Goal: Complete application form

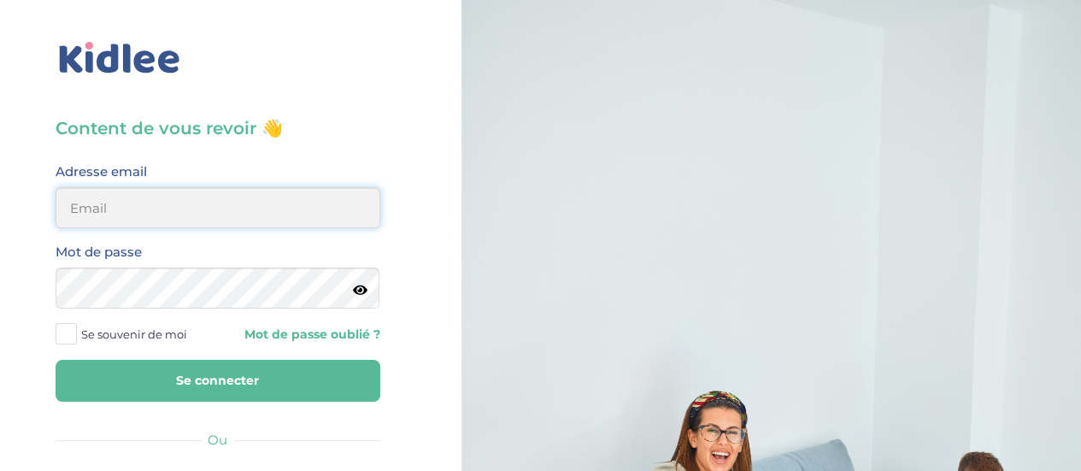
type input "[PERSON_NAME][EMAIL_ADDRESS][DOMAIN_NAME]"
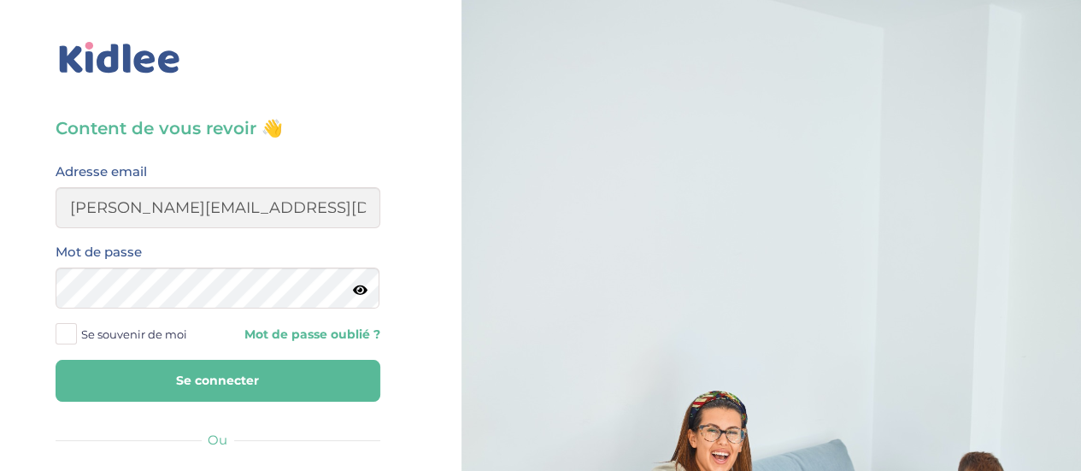
click at [280, 372] on button "Se connecter" at bounding box center [218, 381] width 325 height 42
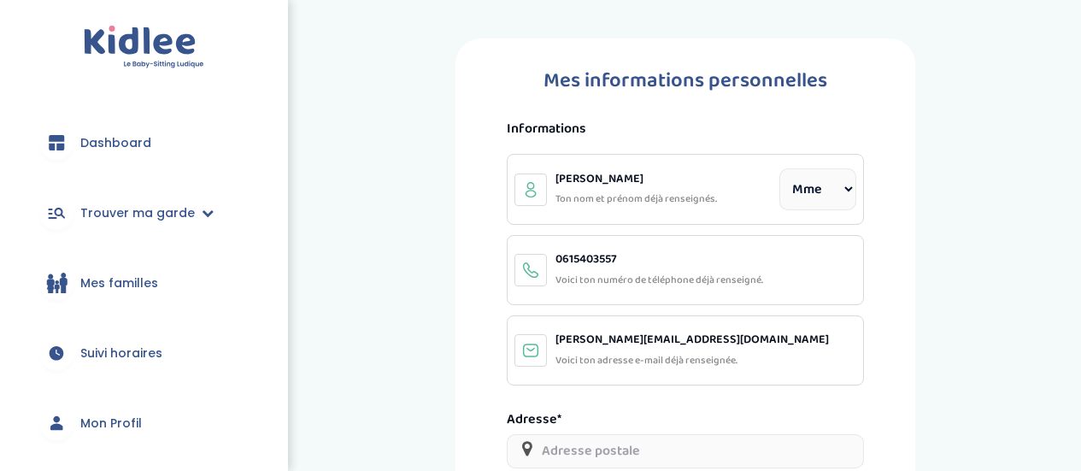
select select "1"
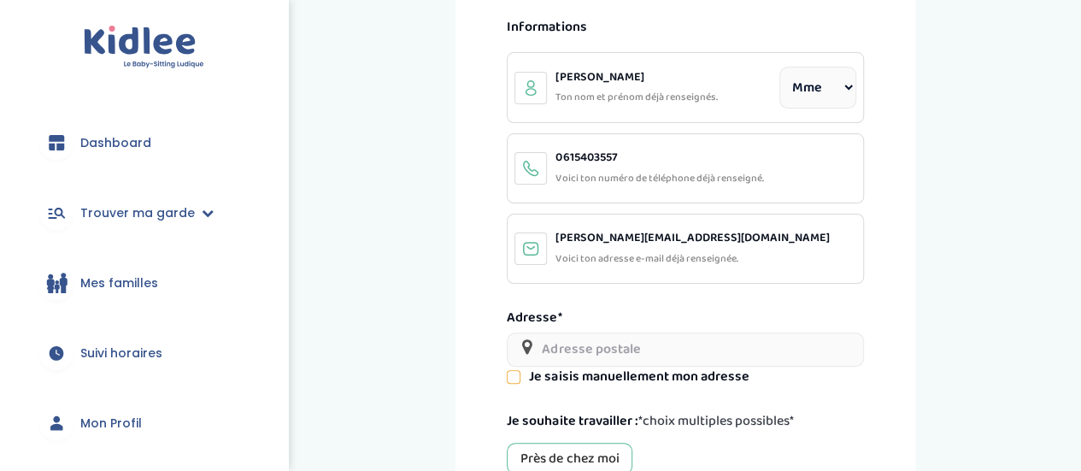
scroll to position [137, 0]
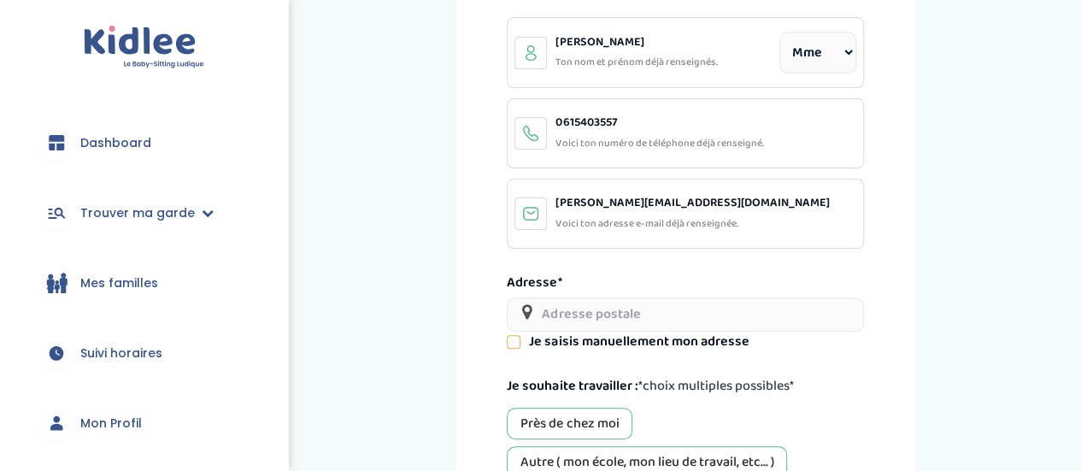
click at [801, 307] on input "text" at bounding box center [685, 314] width 356 height 34
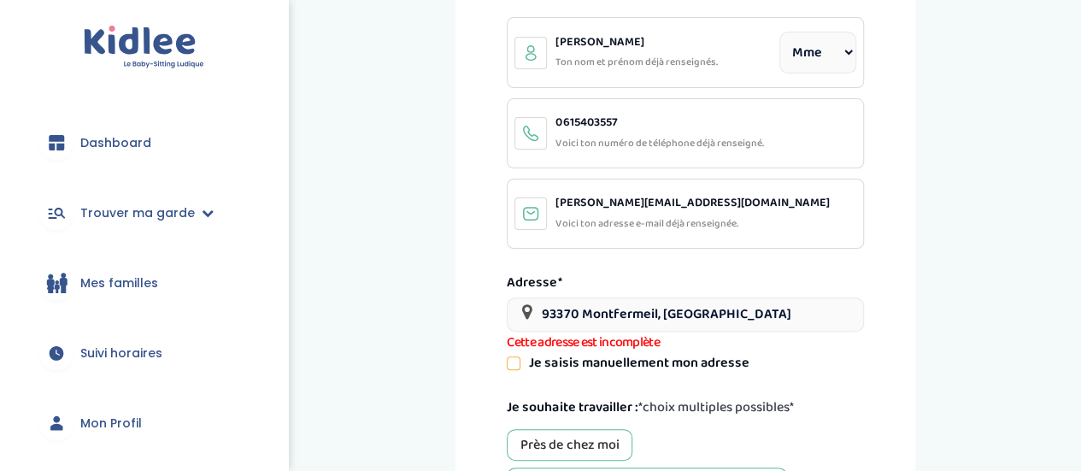
click at [721, 310] on input "93370 Montfermeil, [GEOGRAPHIC_DATA]" at bounding box center [685, 314] width 356 height 34
click at [722, 310] on input "93370 Montfermeil, [GEOGRAPHIC_DATA]" at bounding box center [685, 314] width 356 height 34
drag, startPoint x: 719, startPoint y: 311, endPoint x: 581, endPoint y: 313, distance: 137.6
click at [581, 313] on input "93370 Montfermeil, [GEOGRAPHIC_DATA]" at bounding box center [685, 314] width 356 height 34
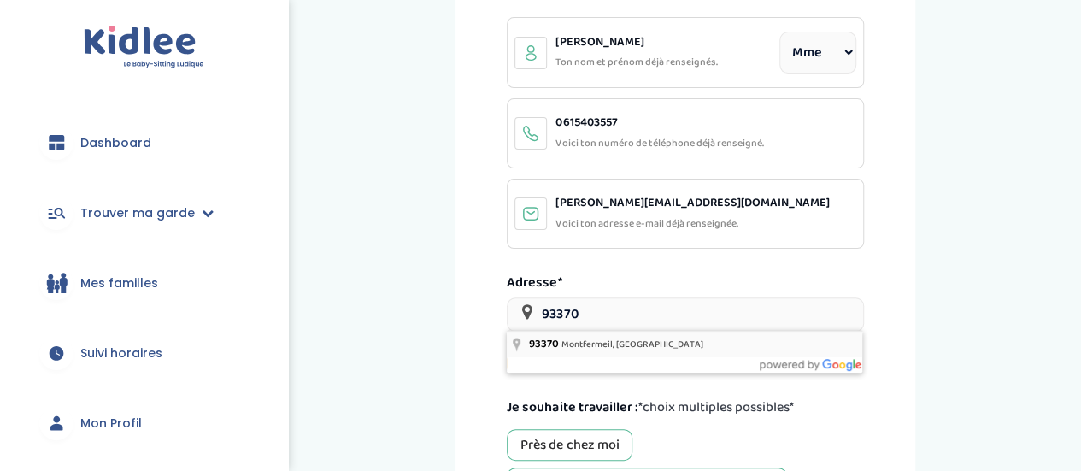
type input "93370 Montfermeil, [GEOGRAPHIC_DATA]"
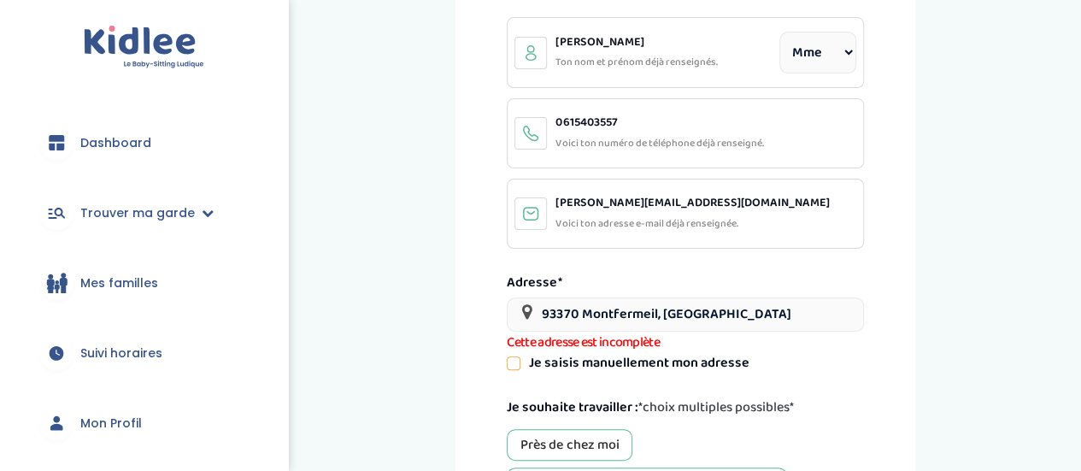
click at [518, 362] on icon at bounding box center [514, 363] width 12 height 12
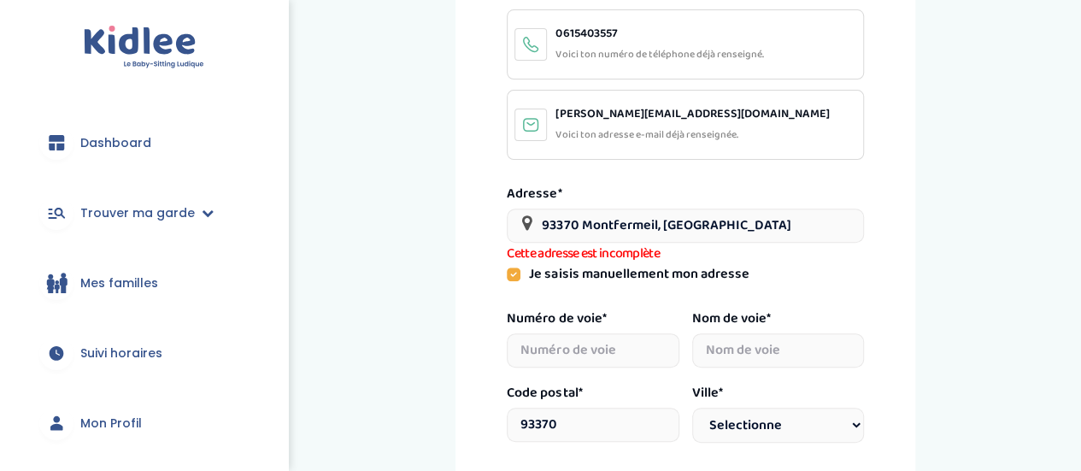
scroll to position [3, 0]
drag, startPoint x: 762, startPoint y: 216, endPoint x: 486, endPoint y: 236, distance: 276.8
click at [486, 236] on div "Mes informations personnelles Informations [PERSON_NAME] nom et prénom déjà ren…" at bounding box center [685, 321] width 459 height 1016
click at [993, 221] on div "Mes informations personnelles Informations [PERSON_NAME] nom et prénom déjà ren…" at bounding box center [686, 321] width 766 height 1016
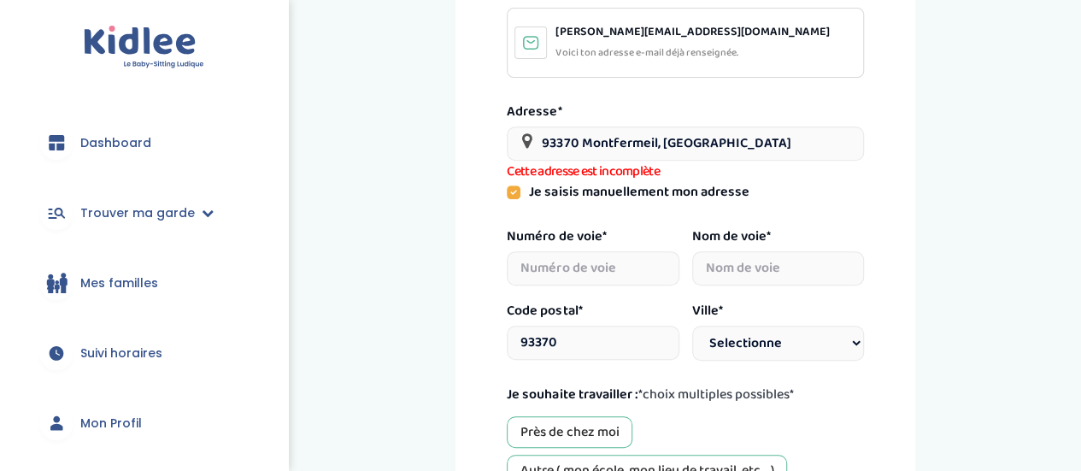
scroll to position [311, 0]
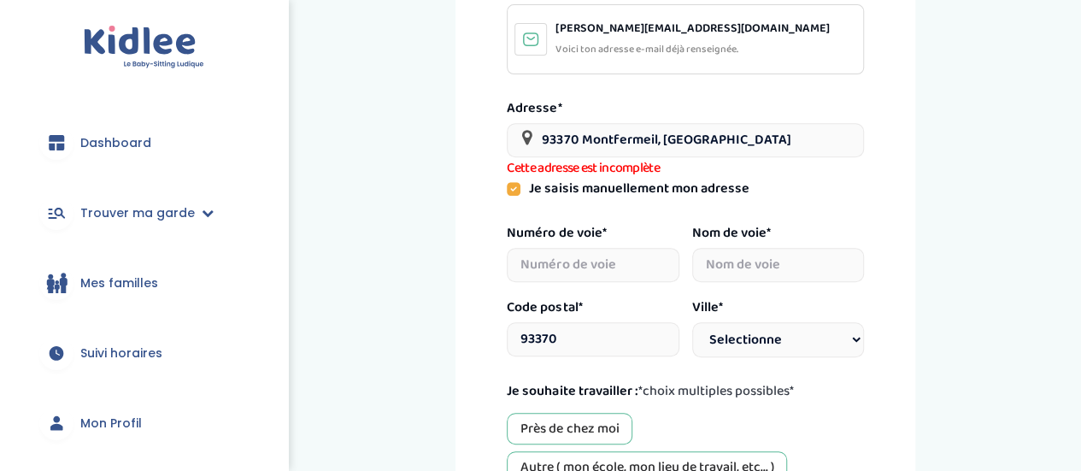
type input "1"
select select
type input "1"
click at [632, 264] on input "1" at bounding box center [593, 265] width 172 height 34
click at [1012, 214] on div "Mes informations personnelles Informations [PERSON_NAME] nom et prénom déjà ren…" at bounding box center [686, 235] width 766 height 1016
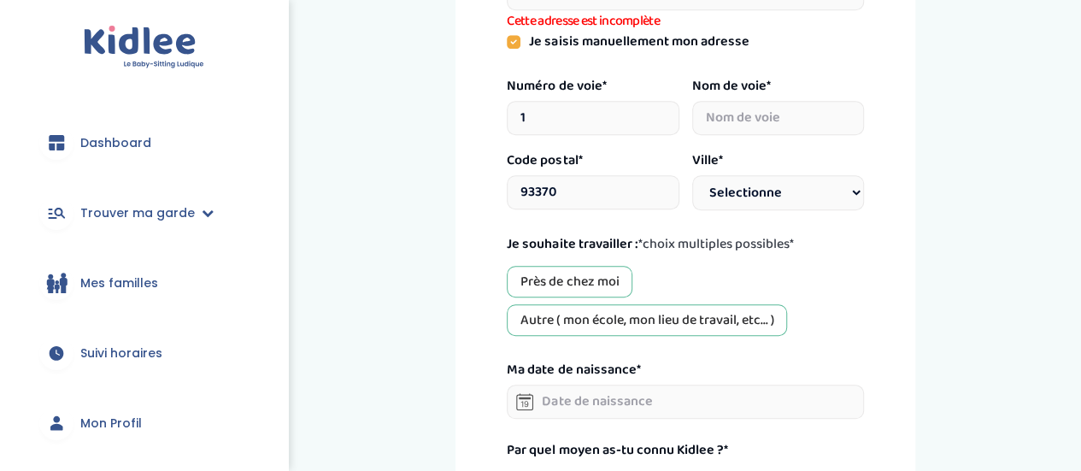
scroll to position [456, 0]
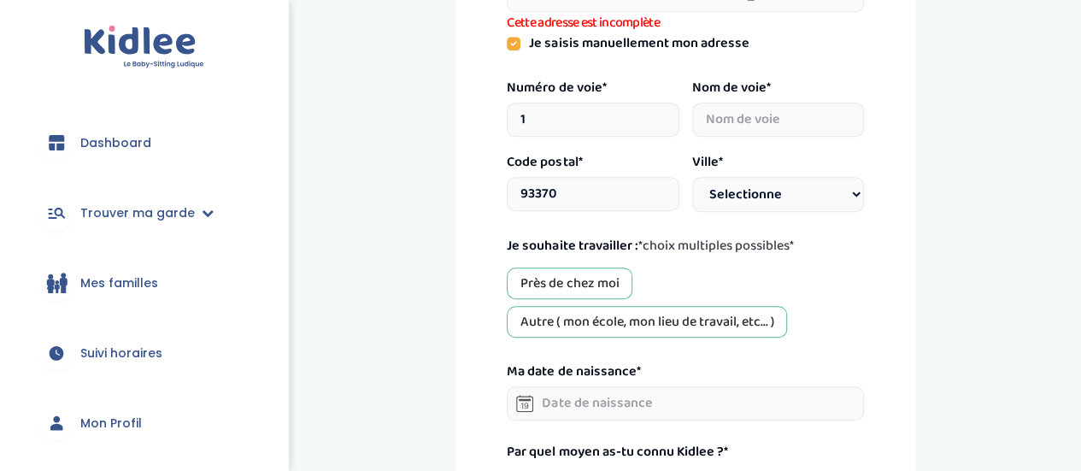
click at [586, 276] on div "Près de chez moi" at bounding box center [570, 284] width 126 height 32
select select
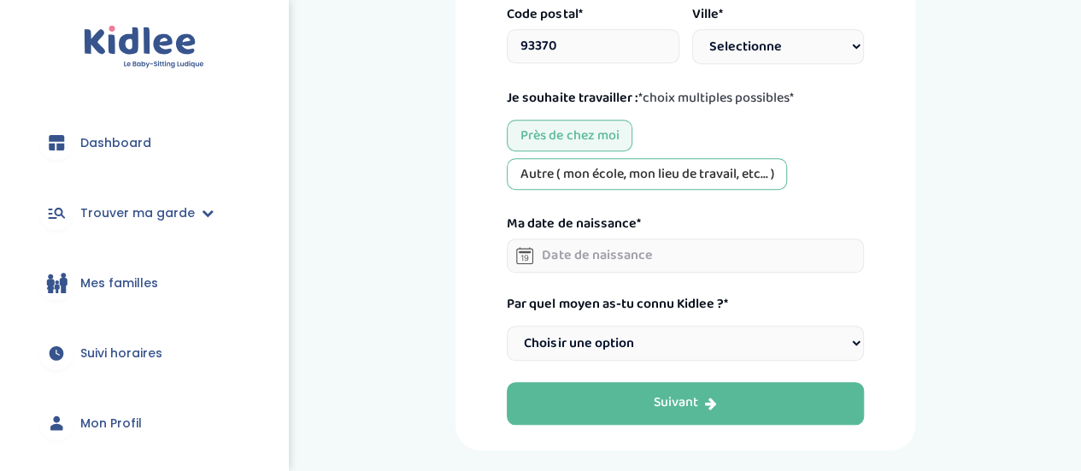
scroll to position [610, 0]
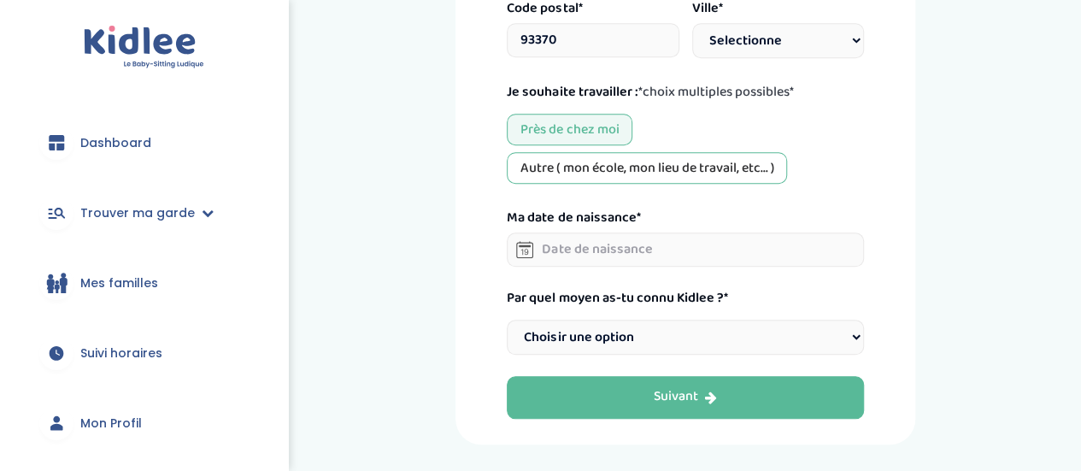
click at [851, 336] on select "Choisir une option Bouche à Oreille Google Plateforme Gens de confiance Faceboo…" at bounding box center [685, 337] width 356 height 35
click at [692, 339] on select "Choisir une option Bouche à Oreille Google Plateforme Gens de confiance Faceboo…" at bounding box center [685, 337] width 356 height 35
select select "1"
click at [507, 320] on select "Choisir une option Bouche à Oreille Google Plateforme Gens de confiance Faceboo…" at bounding box center [685, 337] width 356 height 35
select select
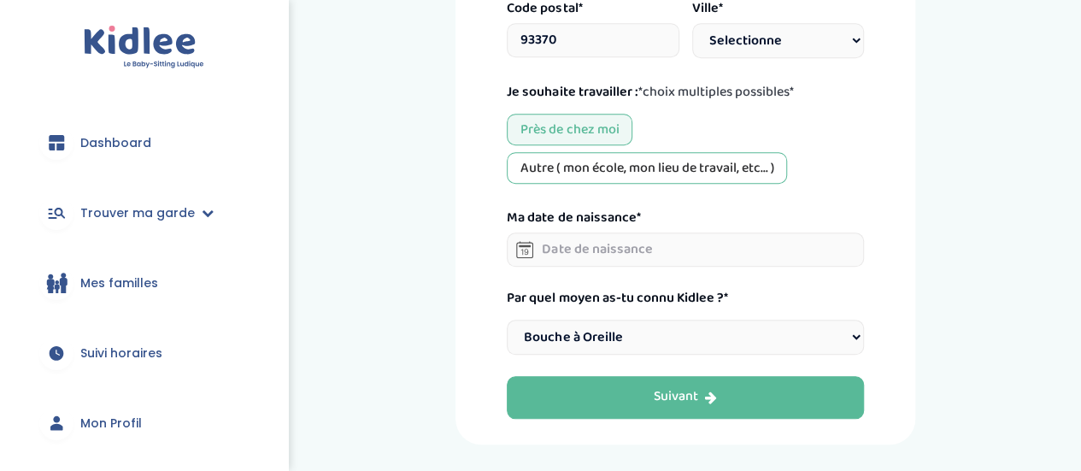
scroll to position [574, 0]
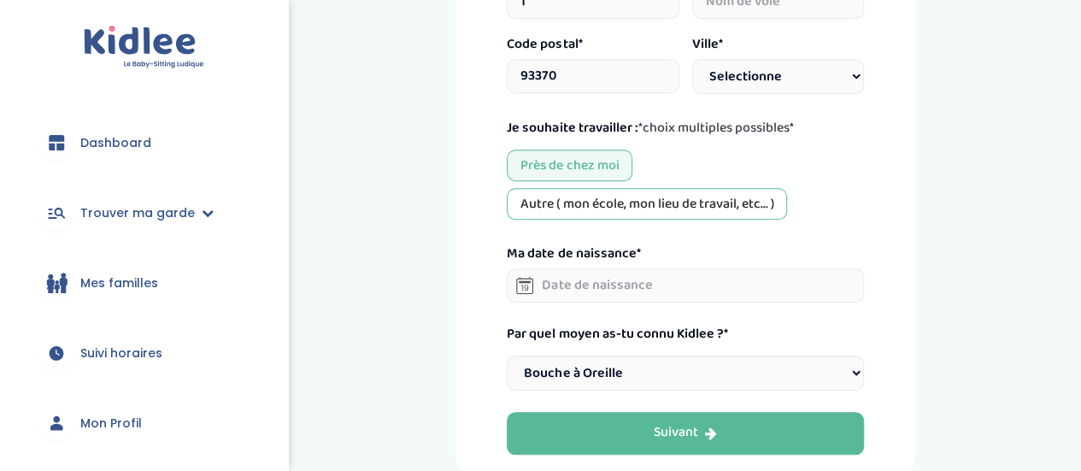
click at [670, 280] on input "text" at bounding box center [685, 285] width 356 height 34
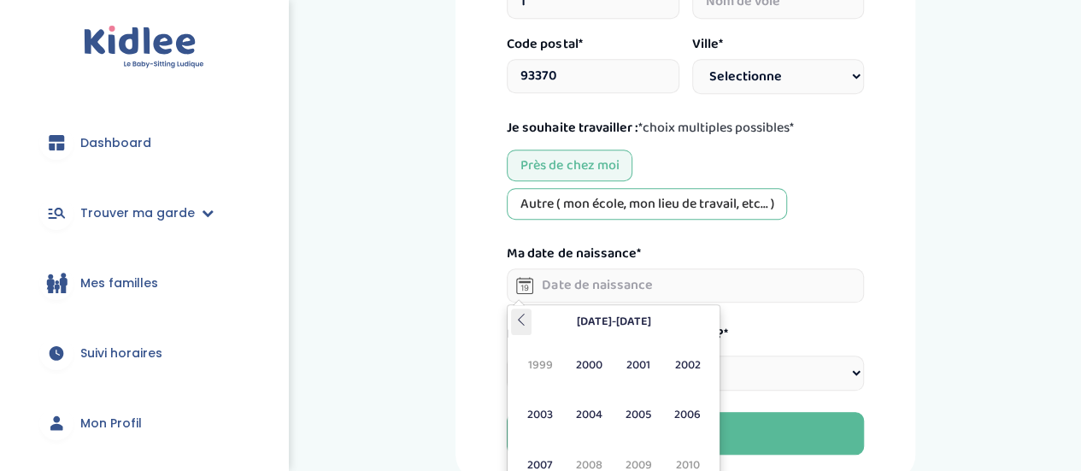
click at [517, 321] on icon at bounding box center [521, 320] width 12 height 12
drag, startPoint x: 1075, startPoint y: 341, endPoint x: 1083, endPoint y: 349, distance: 10.9
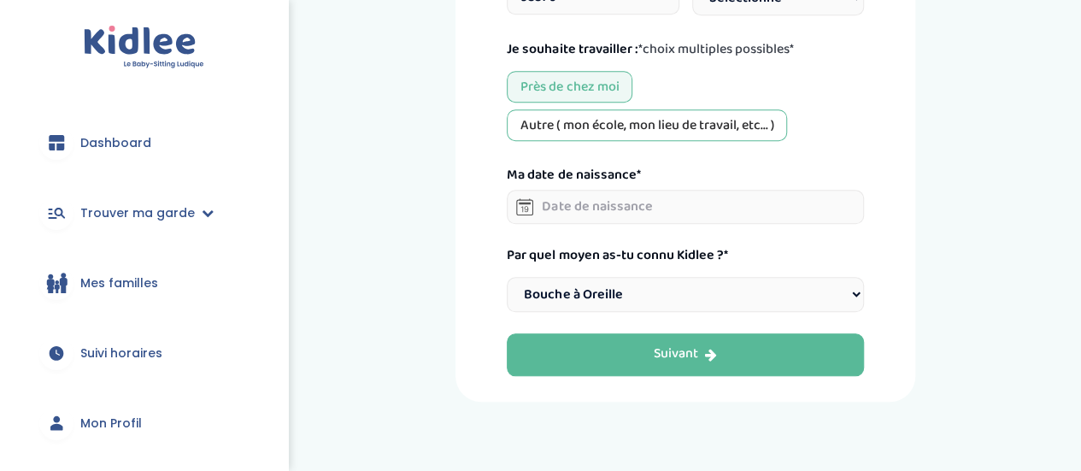
scroll to position [656, 0]
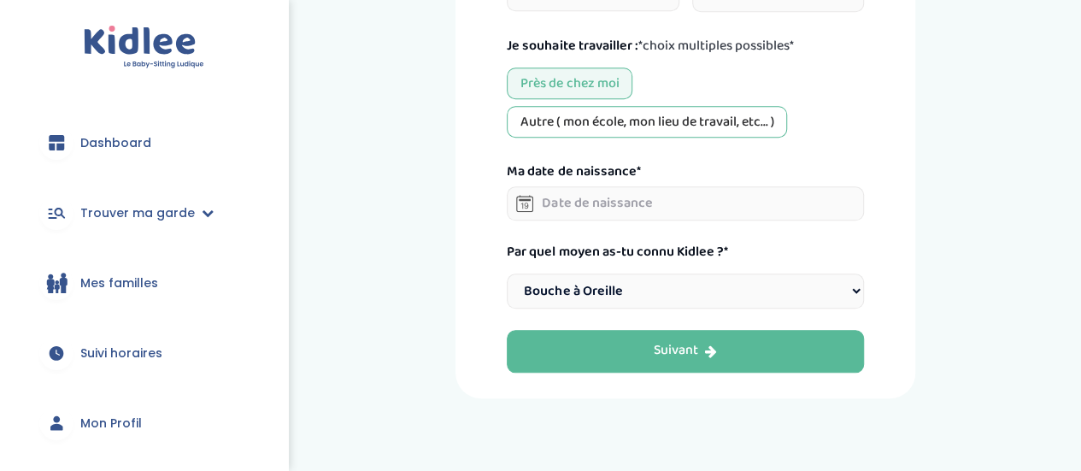
click at [655, 191] on input "text" at bounding box center [685, 203] width 356 height 34
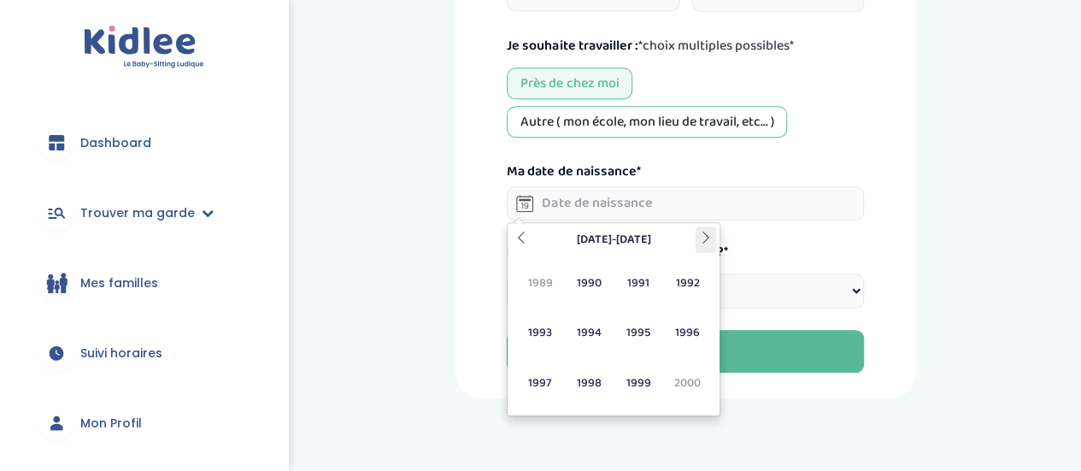
click at [709, 239] on icon at bounding box center [706, 238] width 12 height 12
click at [516, 238] on icon at bounding box center [521, 238] width 12 height 12
click at [706, 244] on th at bounding box center [706, 240] width 21 height 26
click at [598, 331] on span "2004" at bounding box center [589, 332] width 45 height 46
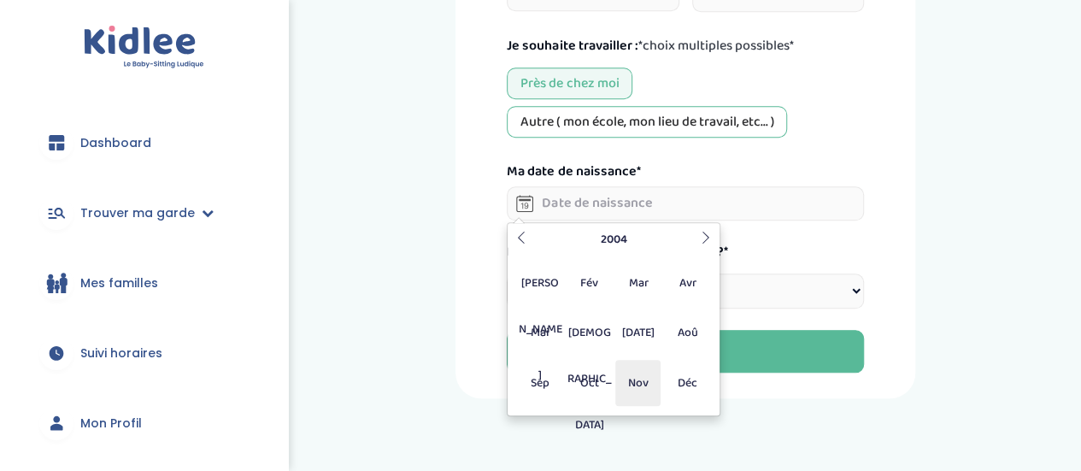
click at [651, 381] on span "Nov" at bounding box center [637, 383] width 45 height 46
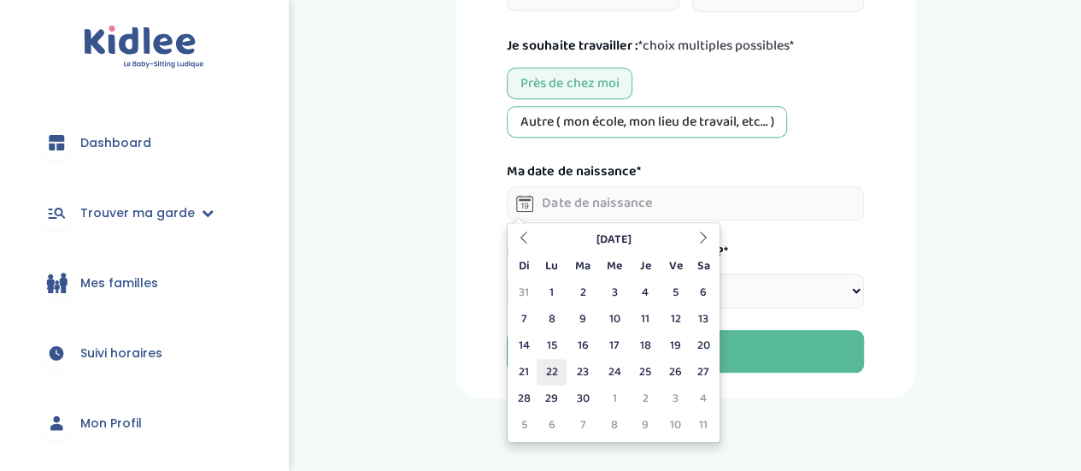
click at [561, 367] on td "22" at bounding box center [552, 372] width 30 height 26
type input "[DATE]"
select select
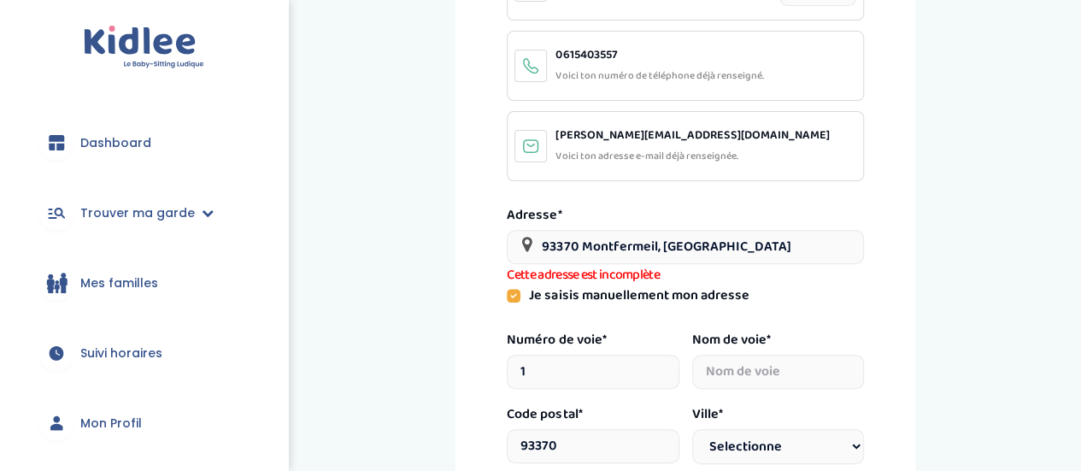
scroll to position [3, 0]
drag, startPoint x: 732, startPoint y: 249, endPoint x: 452, endPoint y: 249, distance: 279.5
click at [452, 249] on div "Mes informations personnelles Informations [PERSON_NAME] nom et prénom déjà ren…" at bounding box center [686, 342] width 766 height 1016
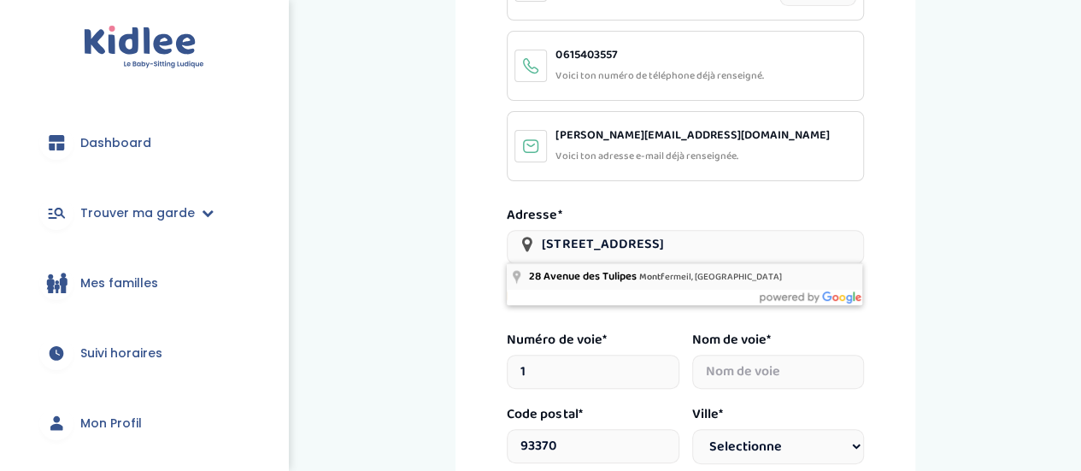
type input "[STREET_ADDRESS]"
select select
type input "28"
type input "Avenue des Tulipes"
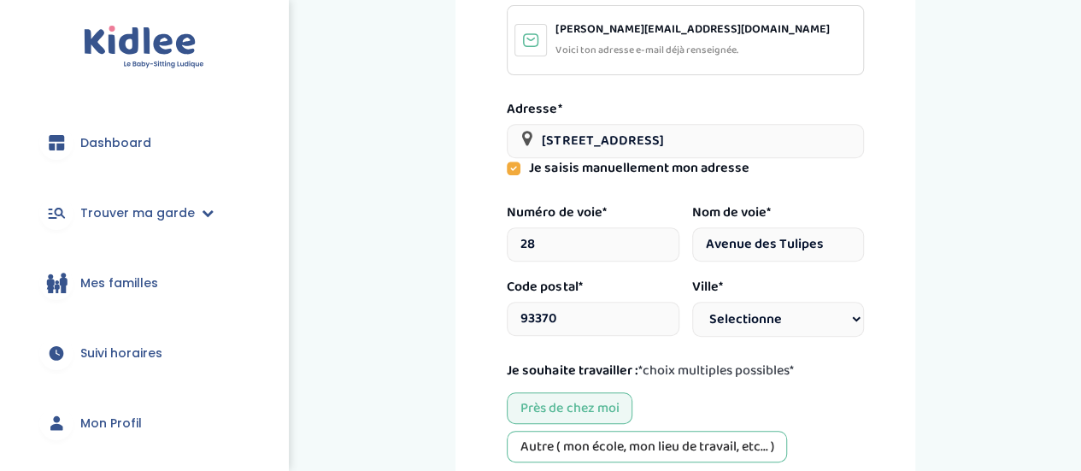
scroll to position [324, 0]
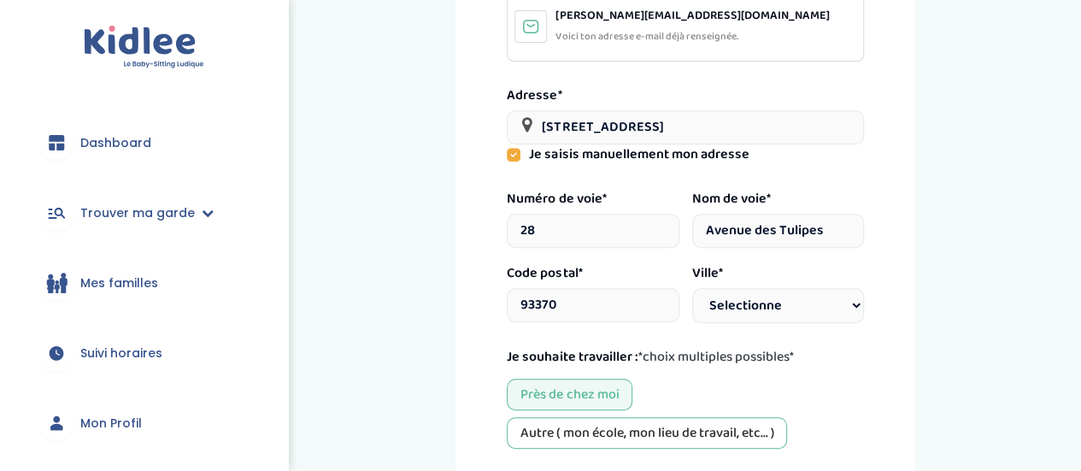
click at [809, 306] on select "Selectionne [GEOGRAPHIC_DATA] [GEOGRAPHIC_DATA] [GEOGRAPHIC_DATA] [GEOGRAPHIC_D…" at bounding box center [778, 305] width 172 height 35
click at [894, 273] on div "Mes informations personnelles Informations [PERSON_NAME] nom et prénom déjà ren…" at bounding box center [685, 212] width 459 height 995
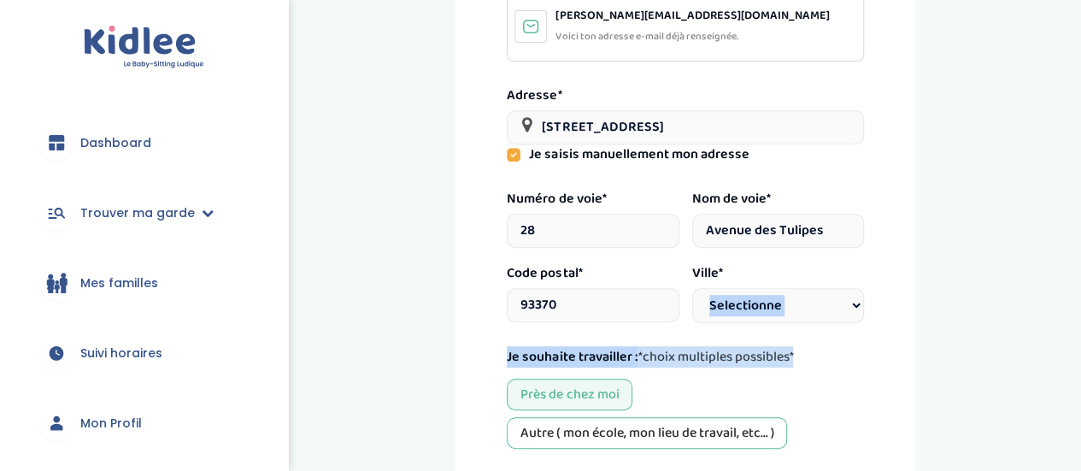
drag, startPoint x: 1086, startPoint y: 305, endPoint x: 1093, endPoint y: 331, distance: 26.8
click at [1080, 331] on html "trouver ma garde Dashboard Mon profil Mes famille Mes documents Dashboard Trouv…" at bounding box center [540, 259] width 1081 height 1166
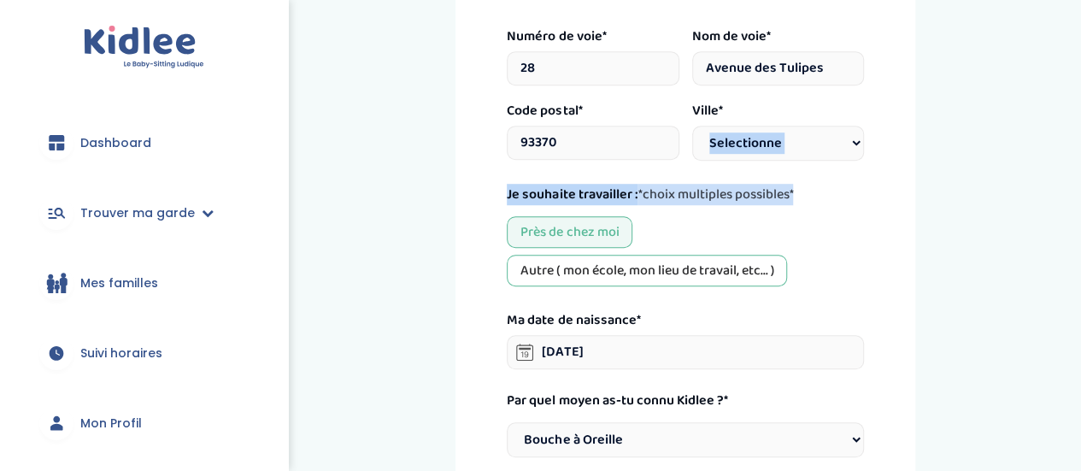
scroll to position [489, 0]
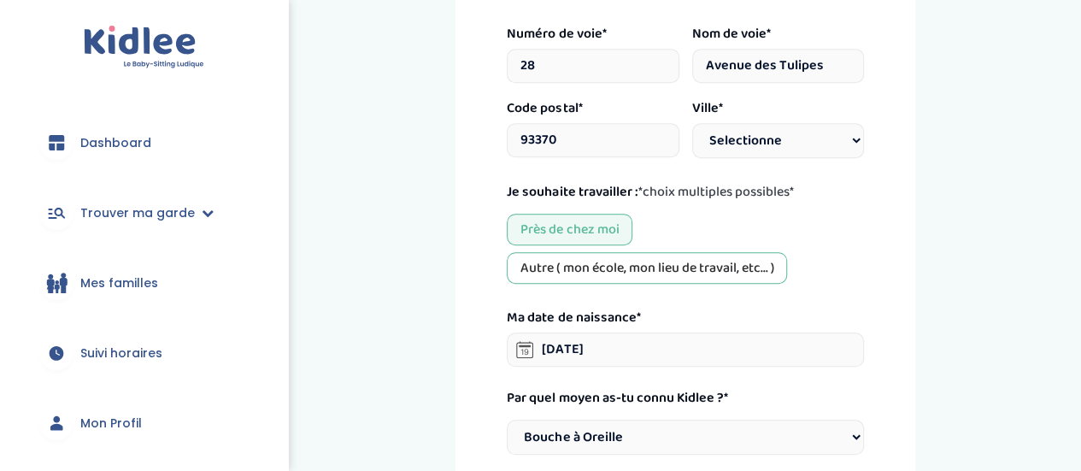
click at [1003, 361] on div "Mes informations personnelles Informations [PERSON_NAME] nom et prénom déjà ren…" at bounding box center [686, 47] width 766 height 995
click at [669, 269] on div "Autre ( mon école, mon lieu de travail, etc... )" at bounding box center [647, 268] width 280 height 32
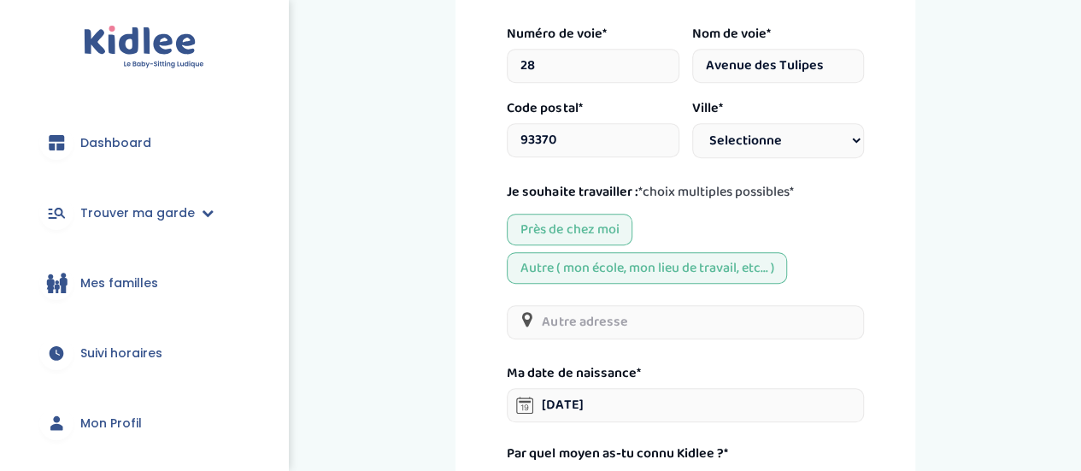
click at [667, 267] on div "Autre ( mon école, mon lieu de travail, etc... )" at bounding box center [647, 268] width 280 height 32
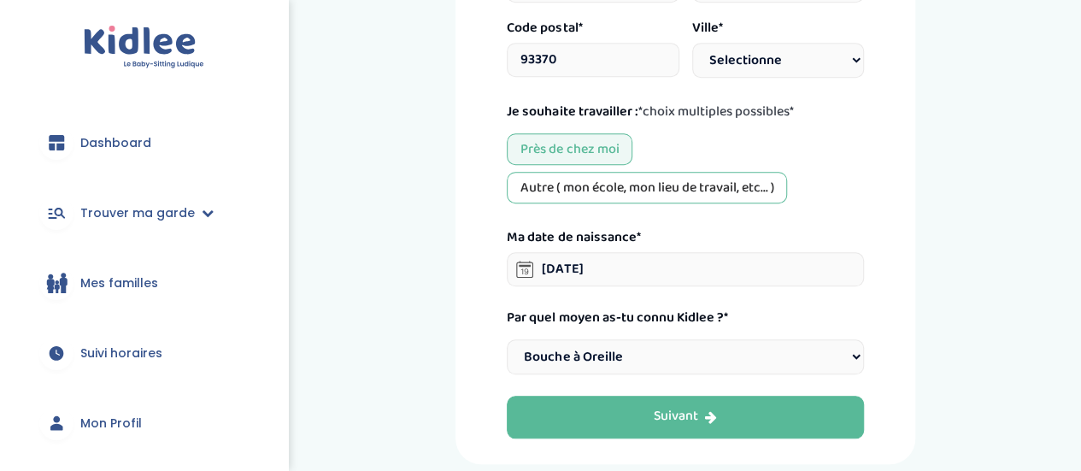
scroll to position [571, 0]
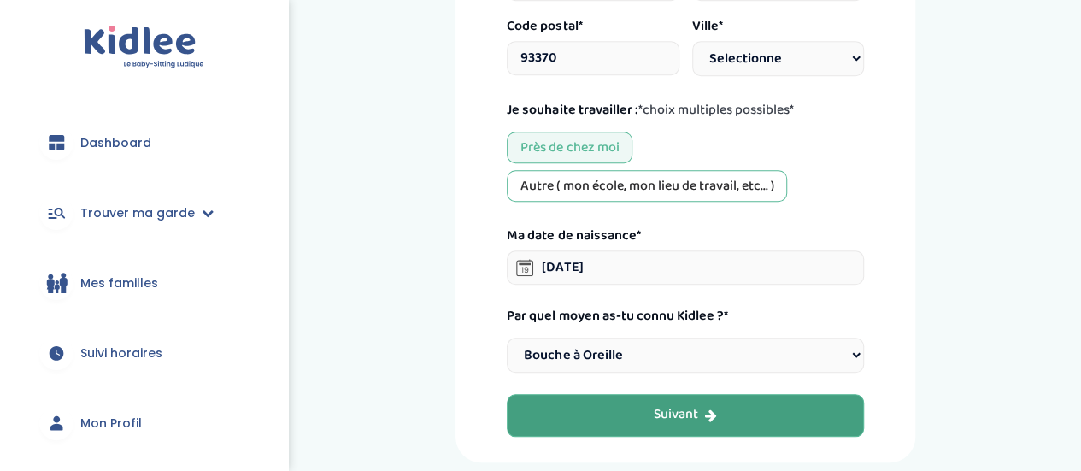
click at [740, 428] on button "Suivant" at bounding box center [685, 415] width 356 height 43
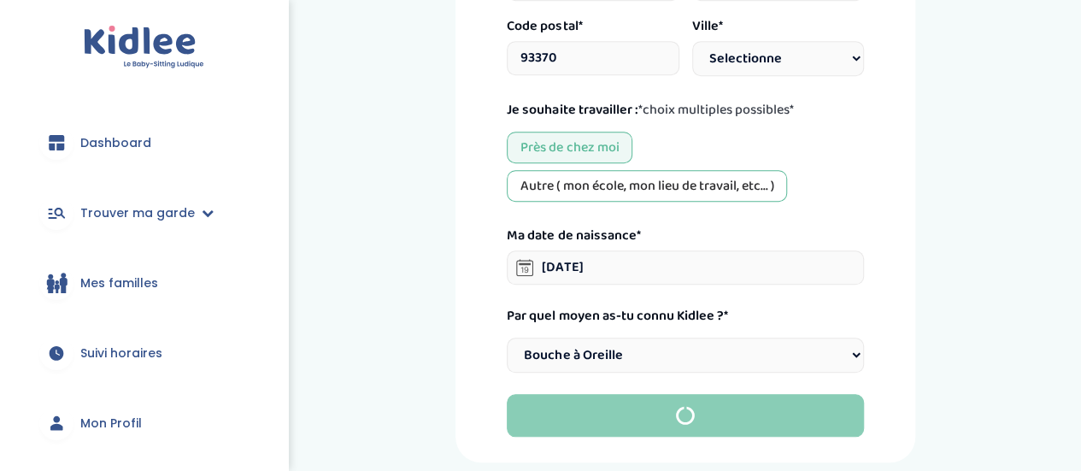
select select
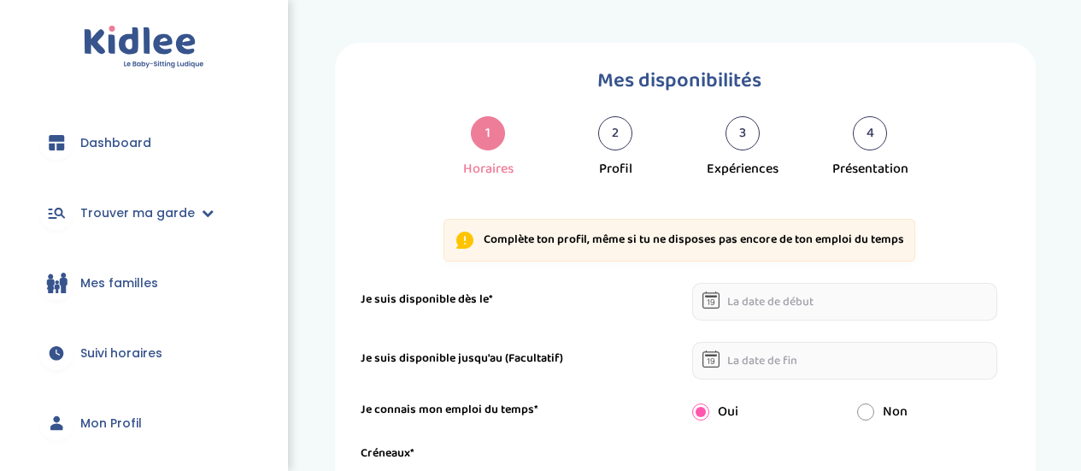
select select "1"
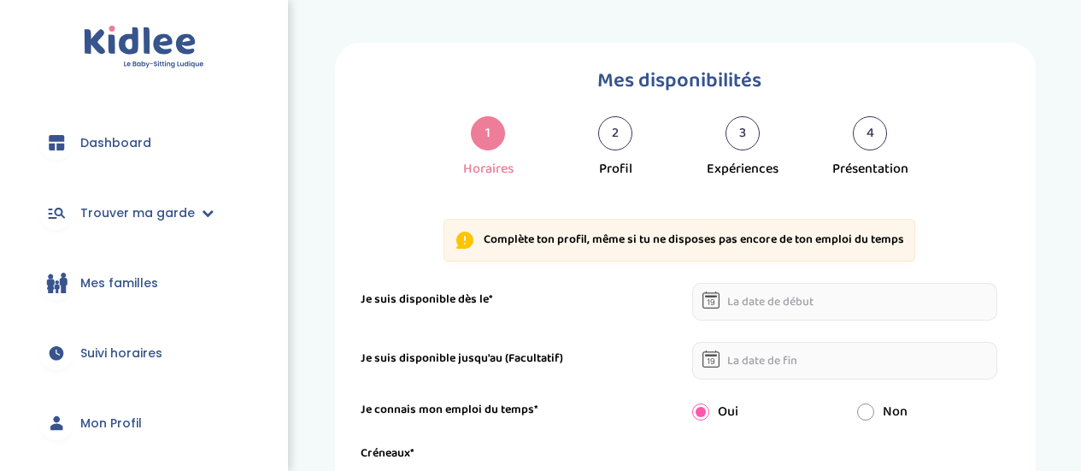
select select "1"
